Goal: Information Seeking & Learning: Learn about a topic

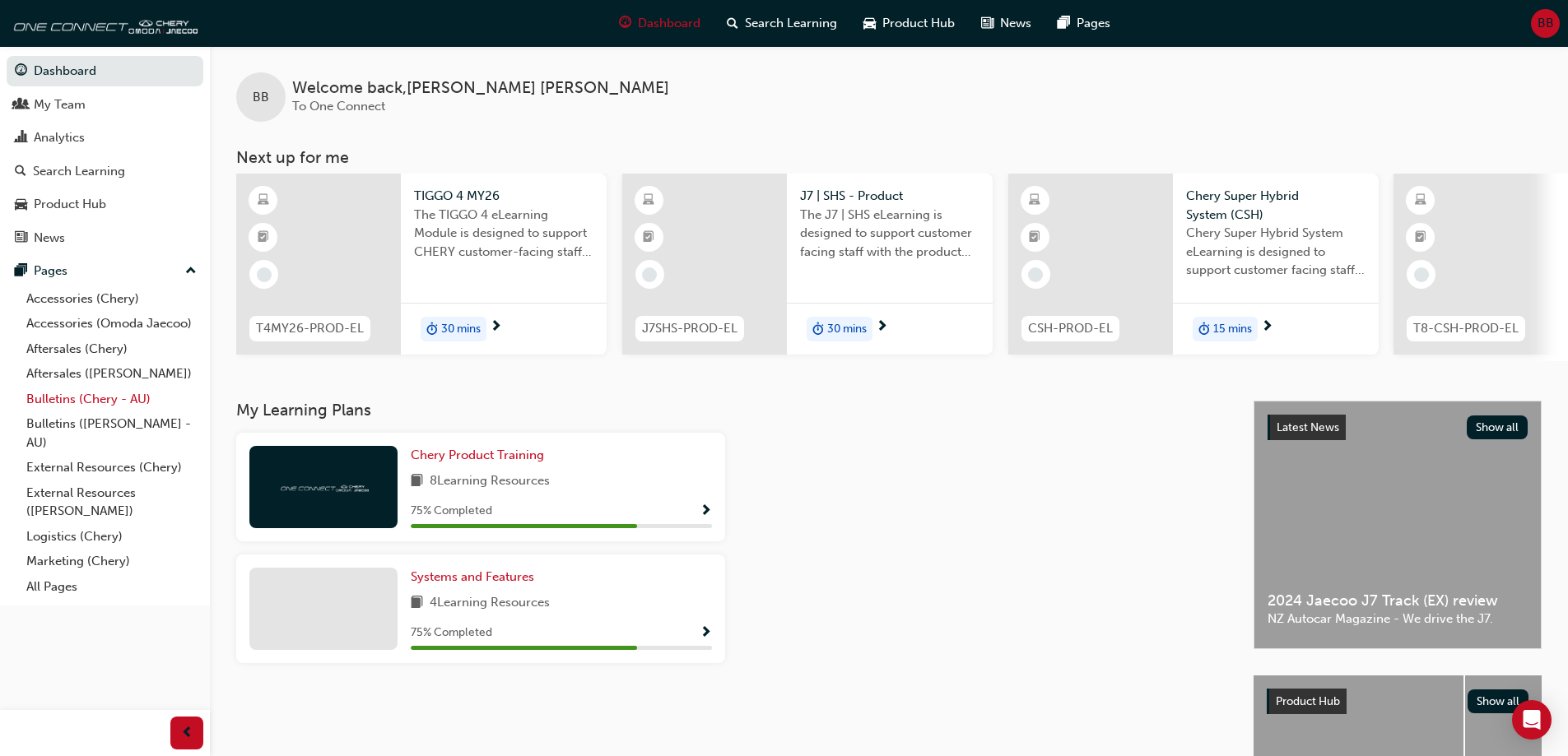
click at [97, 404] on link "Bulletins (Chery - AU)" at bounding box center [111, 400] width 183 height 26
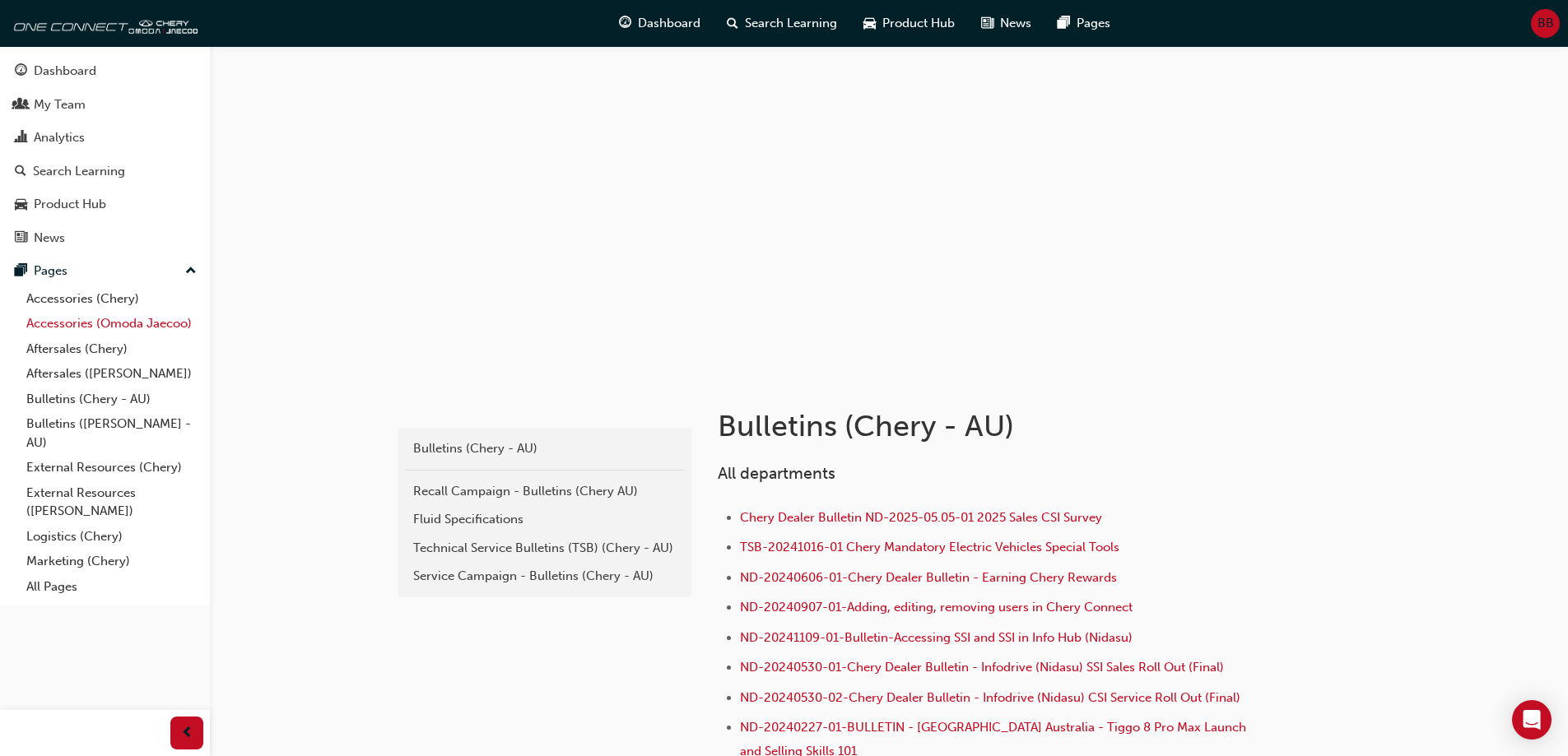
click at [125, 325] on link "Accessories (Omoda Jaecoo)" at bounding box center [111, 323] width 183 height 26
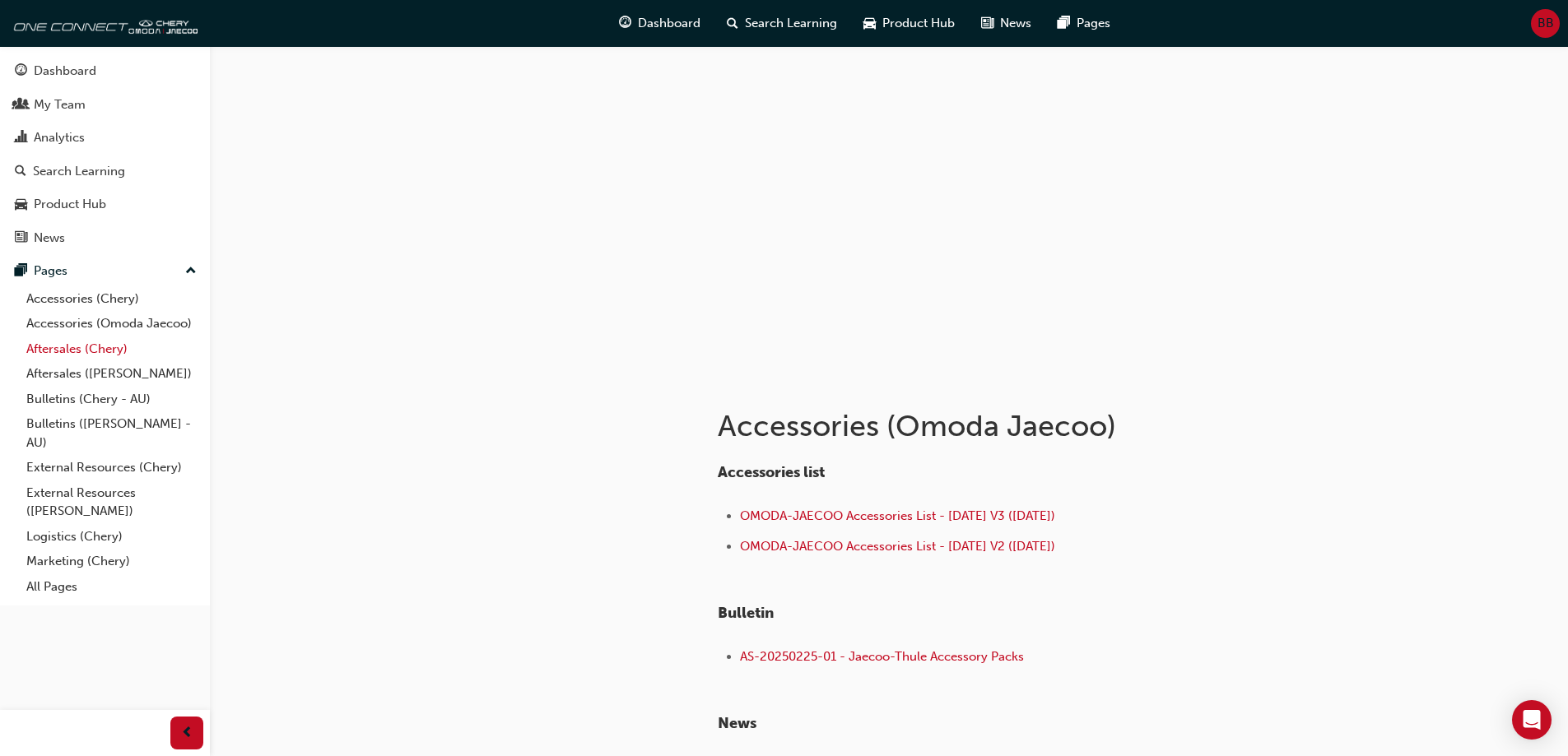
click at [90, 355] on link "Aftersales (Chery)" at bounding box center [111, 349] width 183 height 26
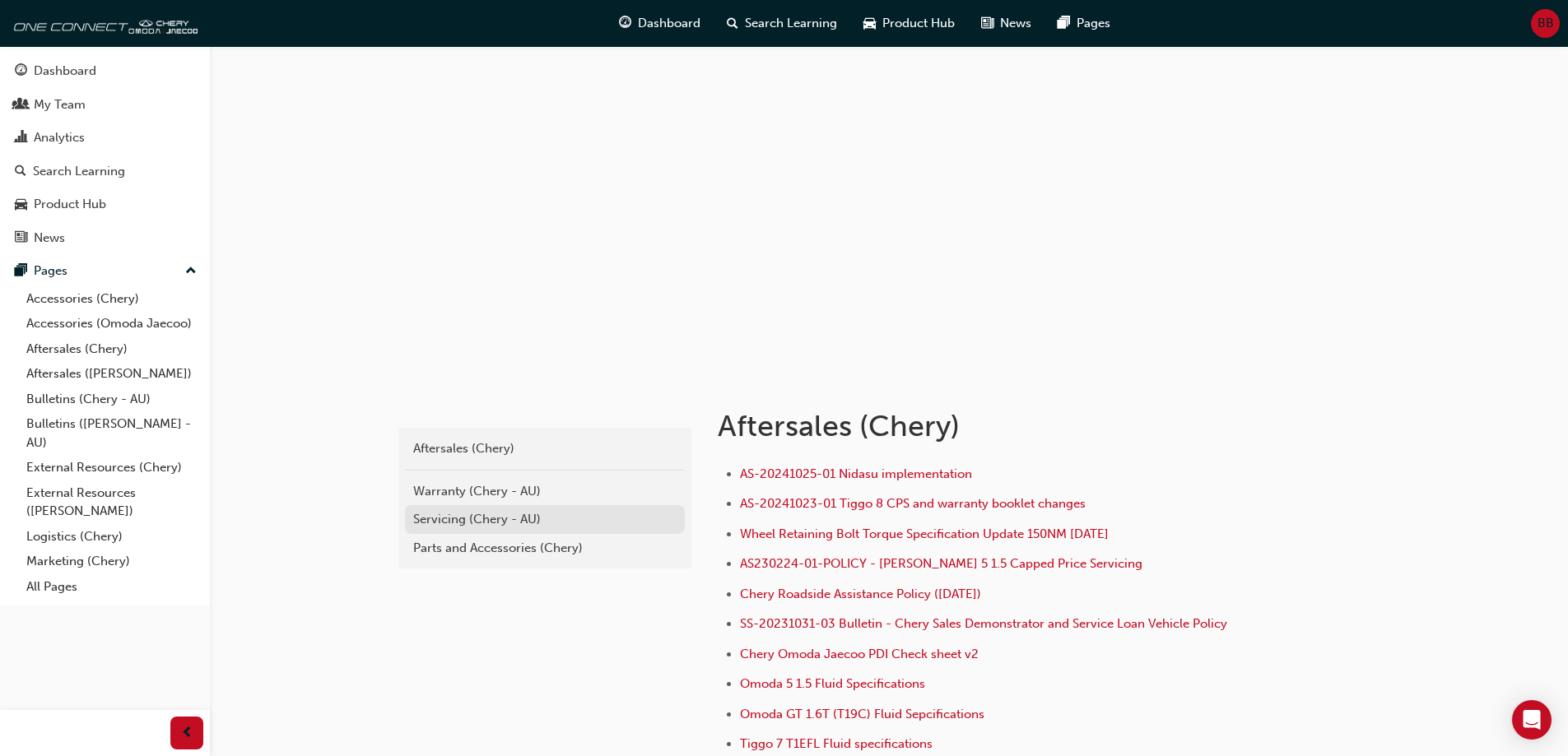
click at [483, 518] on div "Servicing (Chery - AU)" at bounding box center [544, 520] width 264 height 19
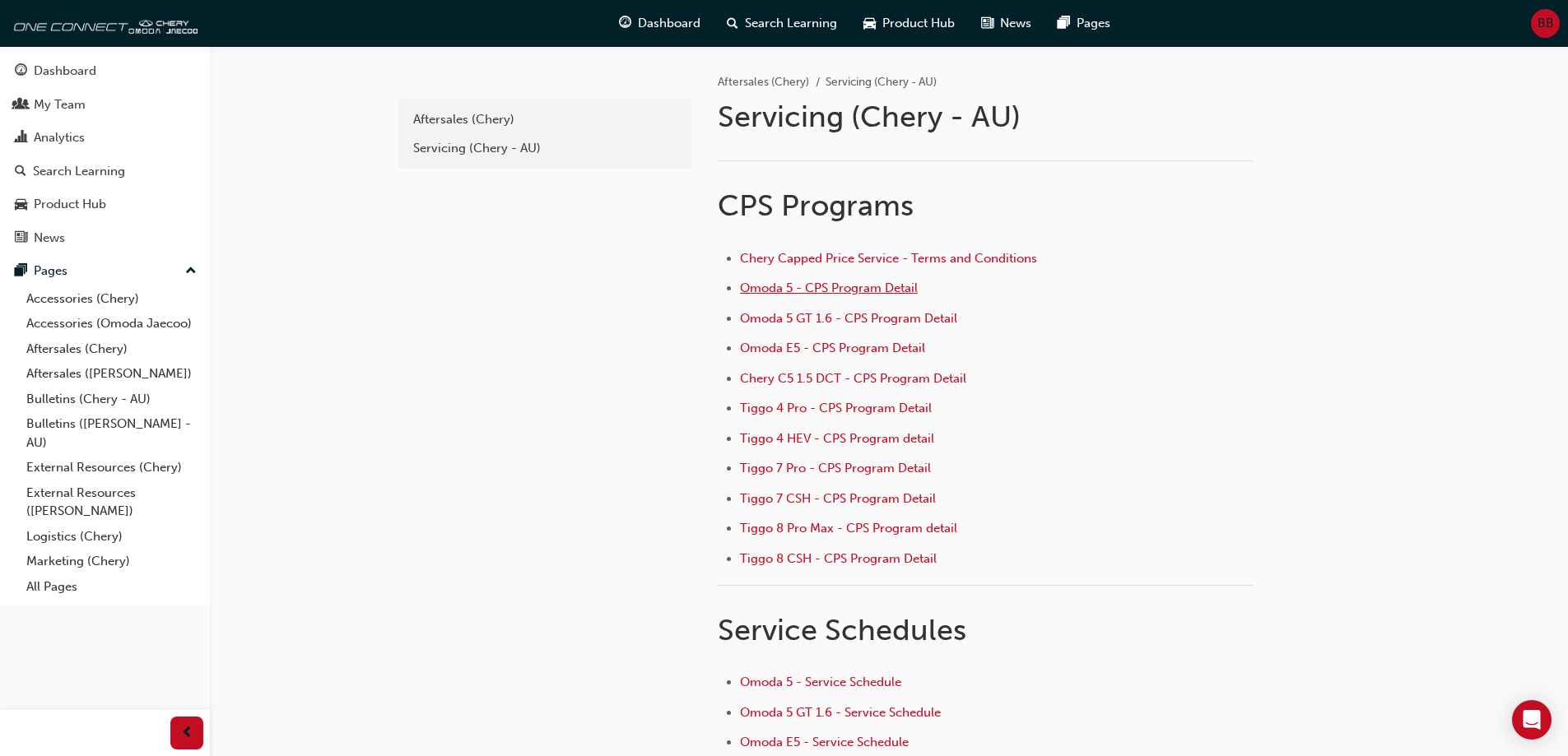
click at [896, 293] on span "Omoda 5 - CPS Program Detail" at bounding box center [829, 288] width 177 height 15
